Goal: Find specific page/section: Find specific page/section

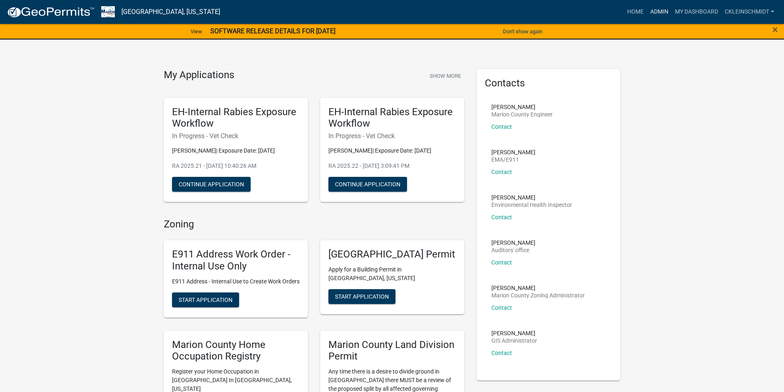
click at [649, 11] on link "Admin" at bounding box center [659, 12] width 25 height 16
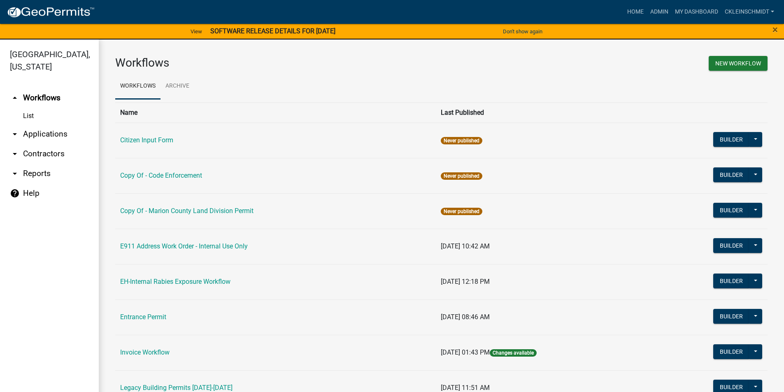
click at [54, 124] on link "arrow_drop_down Applications" at bounding box center [49, 134] width 99 height 20
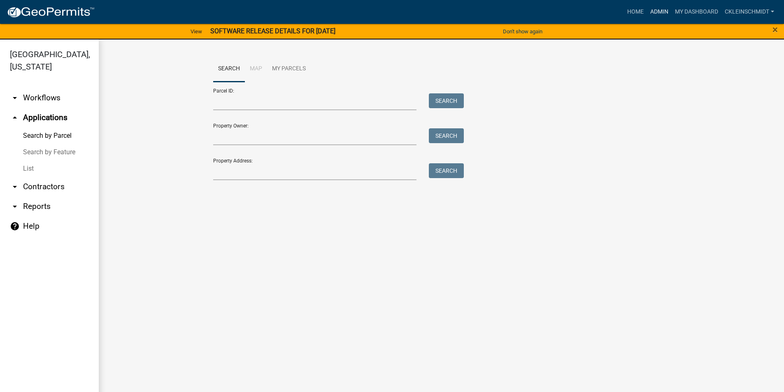
click at [661, 12] on link "Admin" at bounding box center [659, 12] width 25 height 16
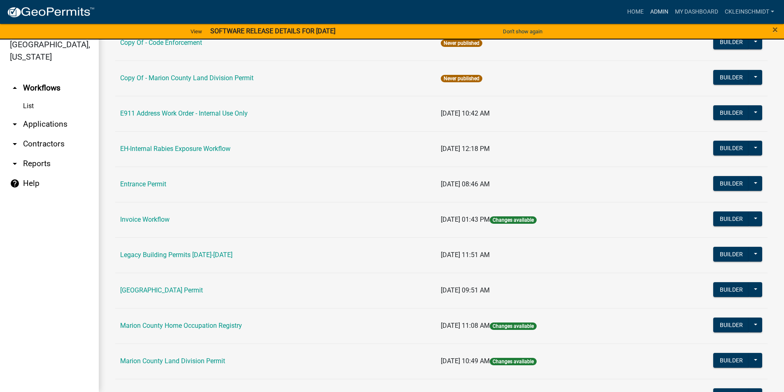
scroll to position [5, 0]
